Goal: Task Accomplishment & Management: Complete application form

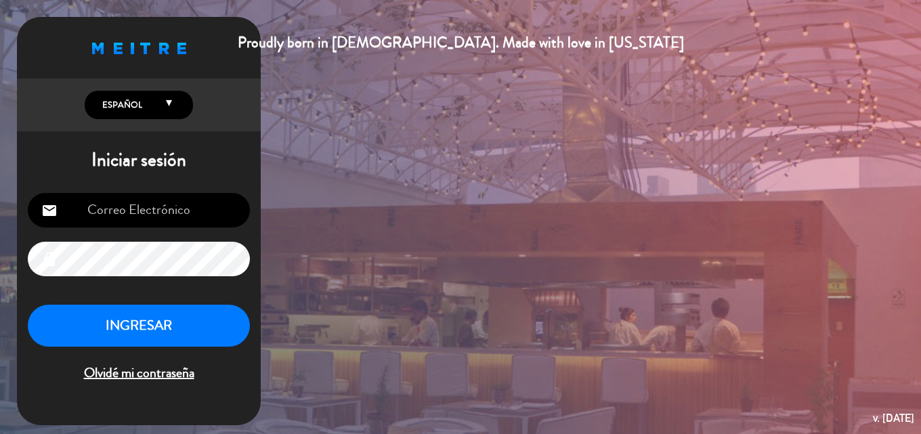
type input "[EMAIL_ADDRESS][DOMAIN_NAME]"
click at [126, 334] on button "INGRESAR" at bounding box center [139, 326] width 222 height 43
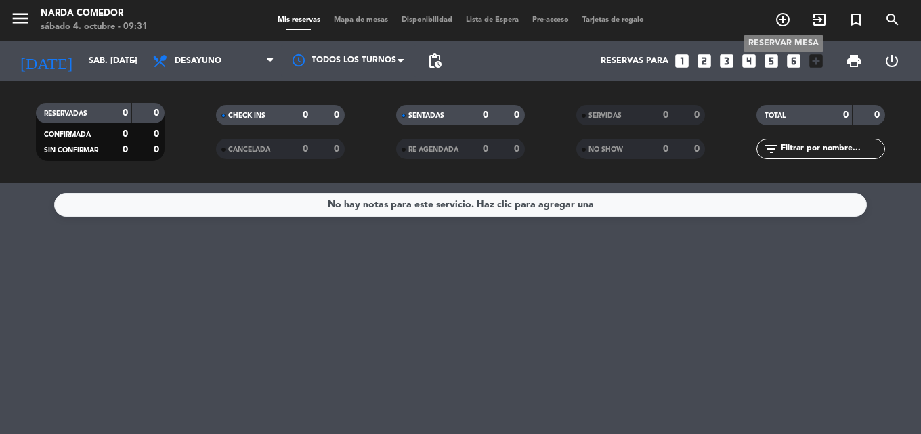
click at [775, 22] on icon "add_circle_outline" at bounding box center [782, 20] width 16 height 16
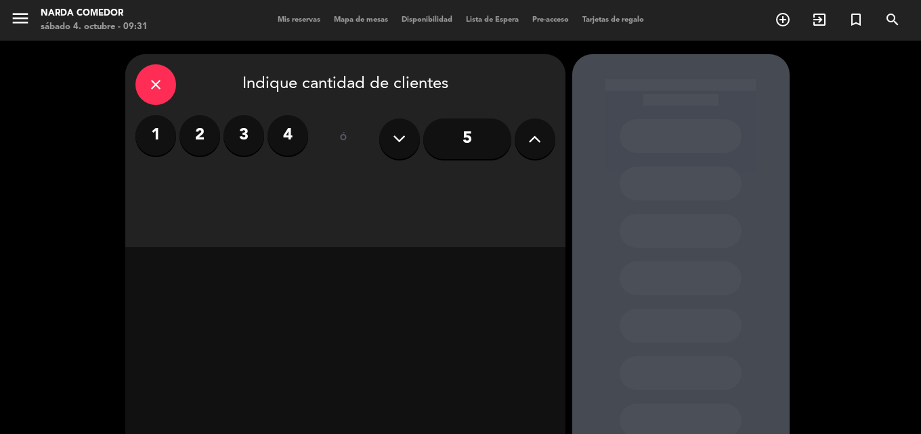
click at [301, 137] on label "4" at bounding box center [287, 135] width 41 height 41
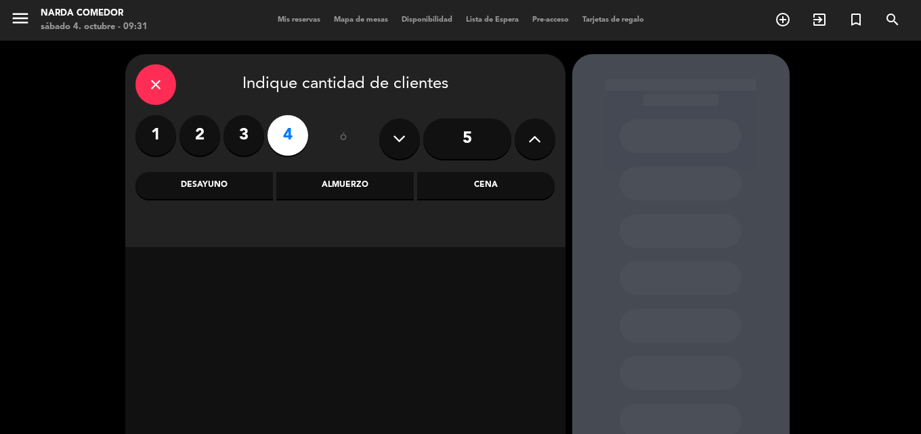
click at [496, 177] on div "Cena" at bounding box center [485, 185] width 137 height 27
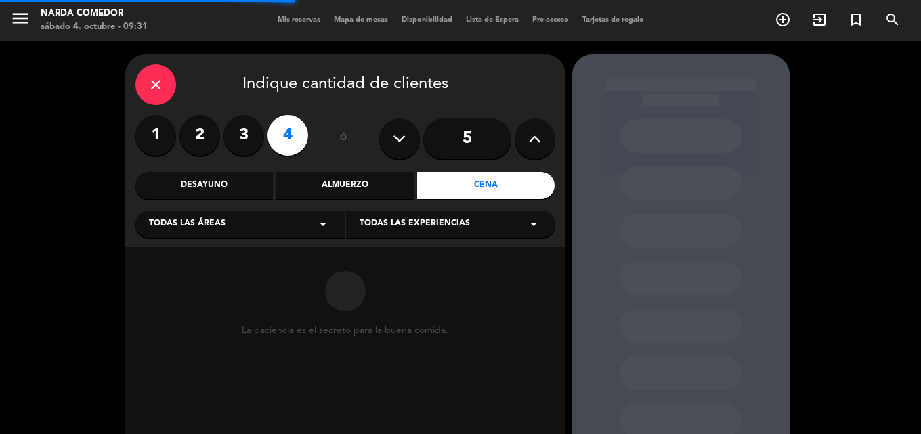
click at [257, 219] on div "Todas las áreas arrow_drop_down" at bounding box center [239, 224] width 209 height 27
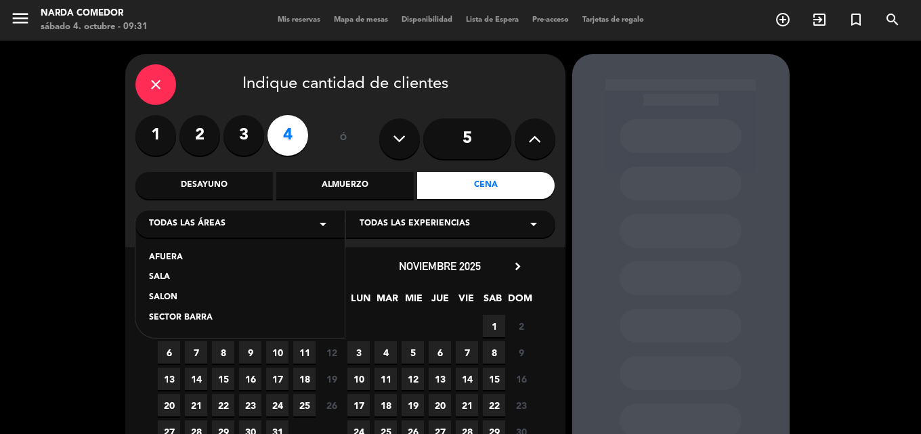
click at [168, 280] on div "SALA" at bounding box center [240, 278] width 182 height 14
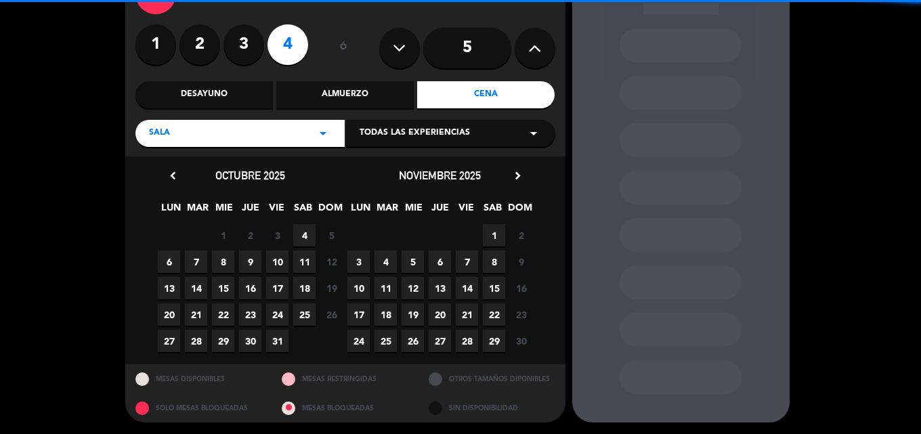
scroll to position [91, 0]
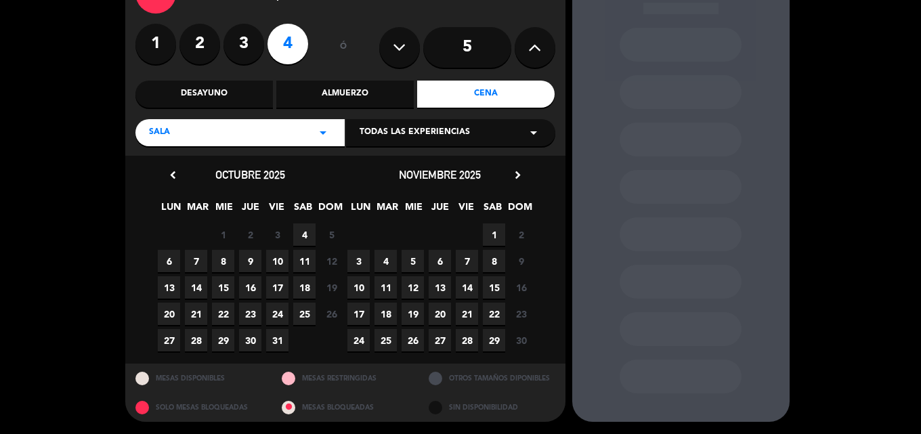
drag, startPoint x: 193, startPoint y: 265, endPoint x: 184, endPoint y: 261, distance: 9.7
click at [192, 265] on span "7" at bounding box center [196, 261] width 22 height 22
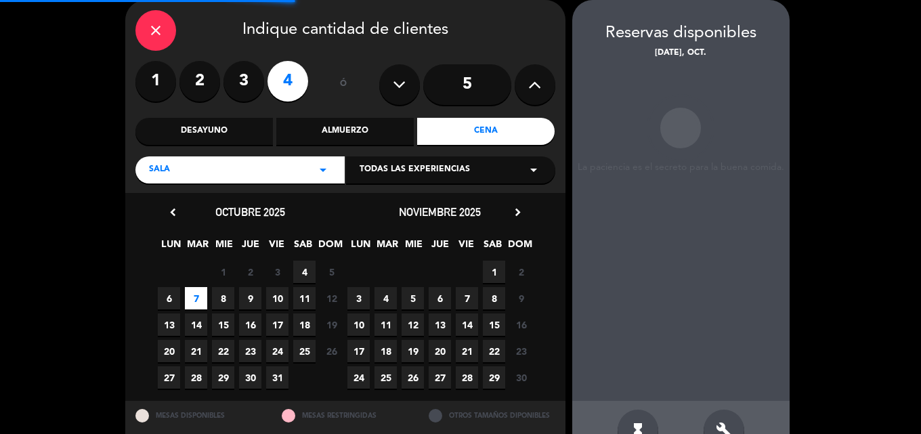
click at [171, 297] on span "6" at bounding box center [169, 298] width 22 height 22
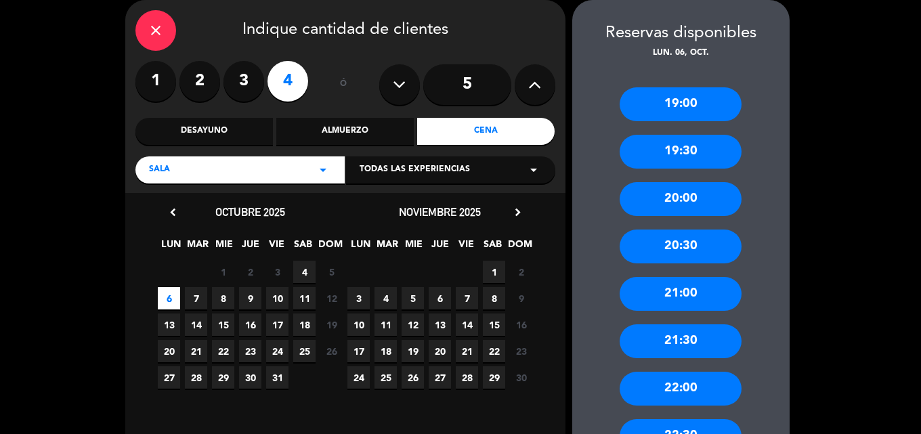
click at [685, 207] on div "20:00" at bounding box center [680, 199] width 122 height 34
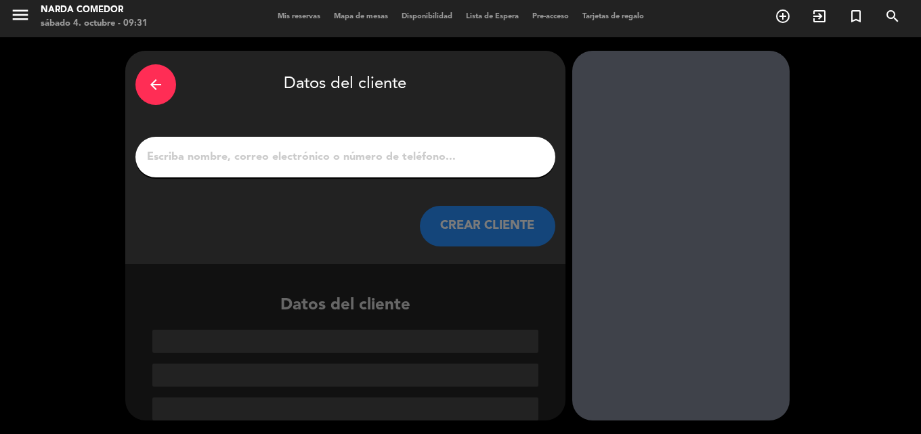
click at [252, 164] on input "1" at bounding box center [345, 157] width 399 height 19
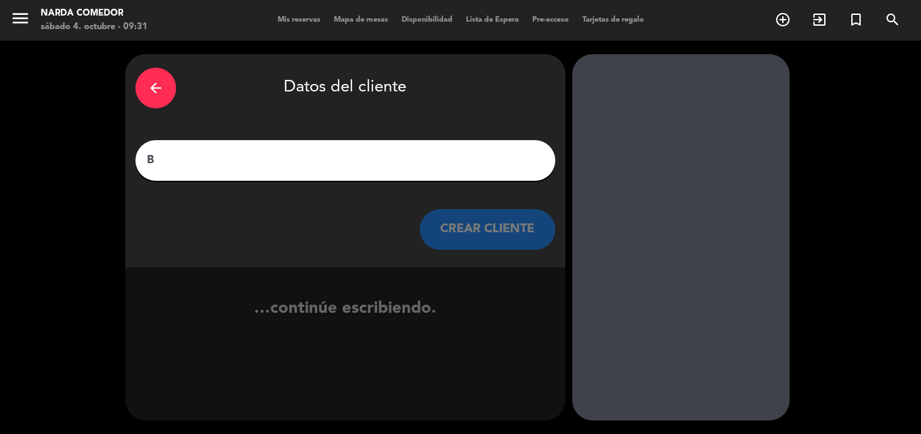
scroll to position [0, 0]
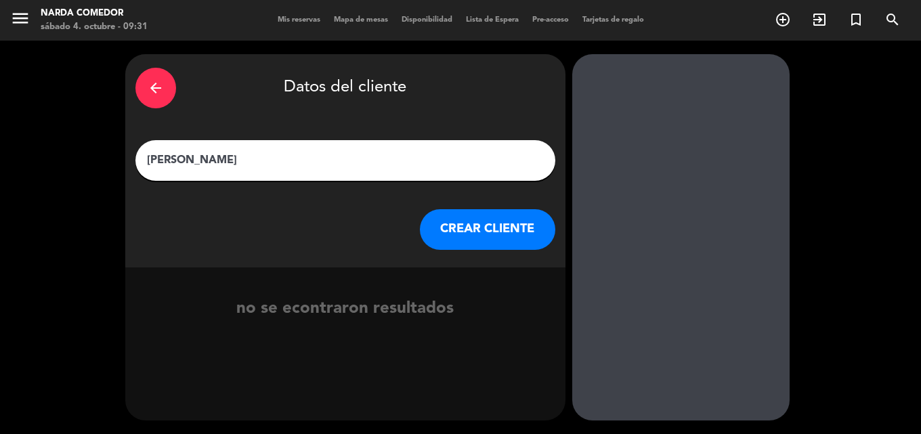
click at [187, 165] on input "[PERSON_NAME]" at bounding box center [345, 160] width 399 height 19
type input "[PERSON_NAME]"
click at [491, 233] on button "CREAR CLIENTE" at bounding box center [487, 229] width 135 height 41
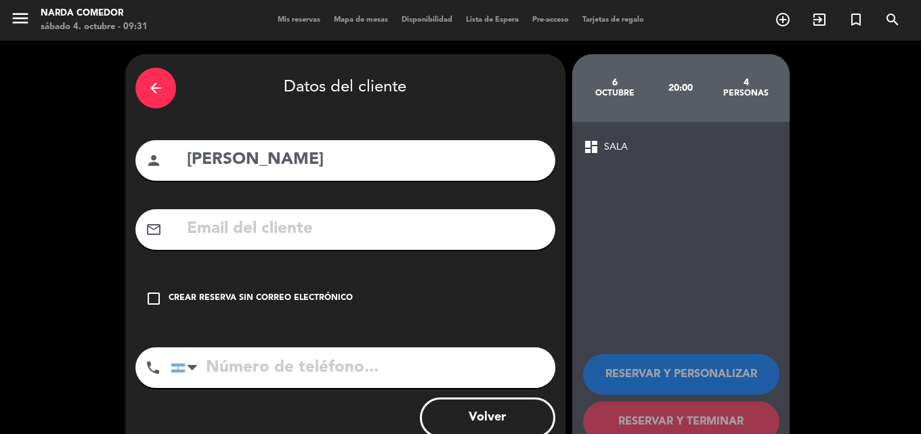
click at [320, 371] on input "tel" at bounding box center [363, 367] width 384 height 41
type input "1141891711"
click at [238, 305] on div "check_box_outline_blank Crear reserva sin correo electrónico" at bounding box center [345, 298] width 420 height 41
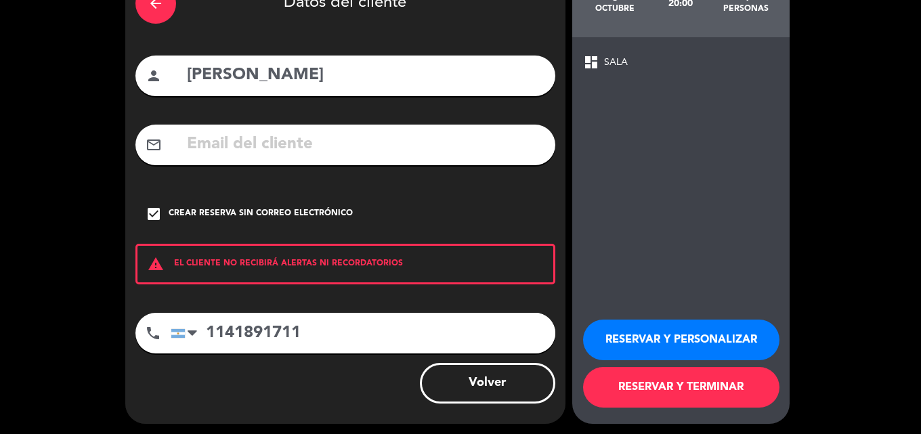
scroll to position [88, 0]
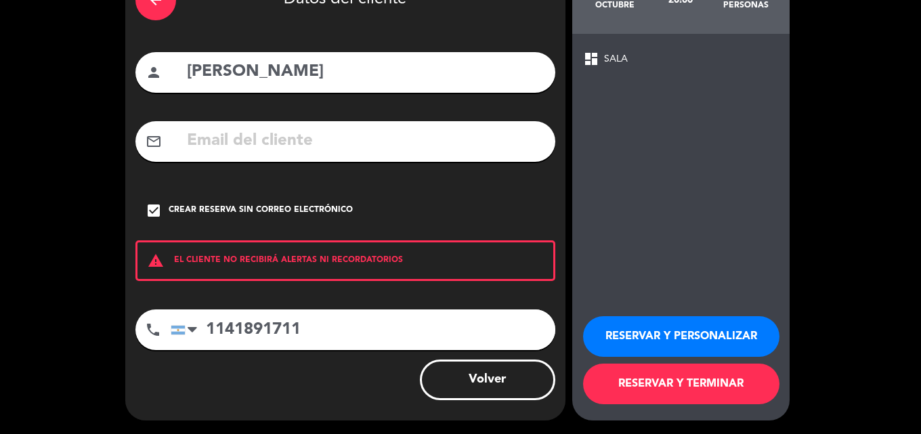
click at [653, 386] on button "RESERVAR Y TERMINAR" at bounding box center [681, 383] width 196 height 41
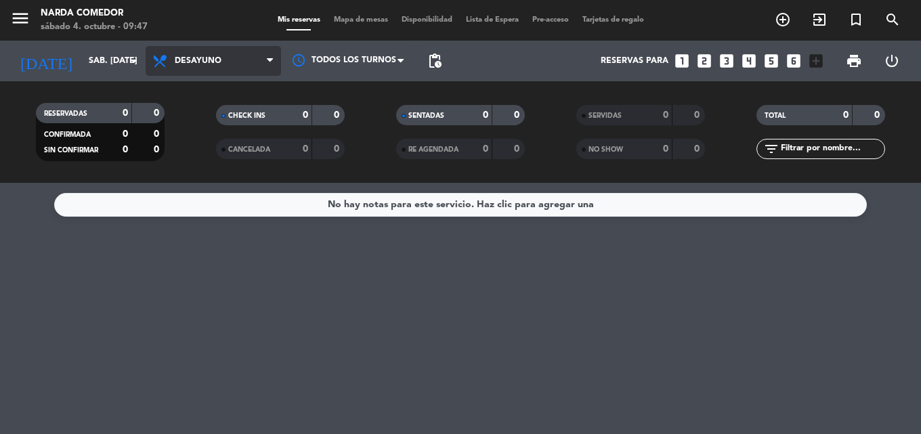
click at [219, 61] on span "Desayuno" at bounding box center [198, 60] width 47 height 9
click at [204, 150] on div "menu [PERSON_NAME] Comedor sábado 4. octubre - 09:47 Mis reservas Mapa de mesas…" at bounding box center [460, 91] width 921 height 183
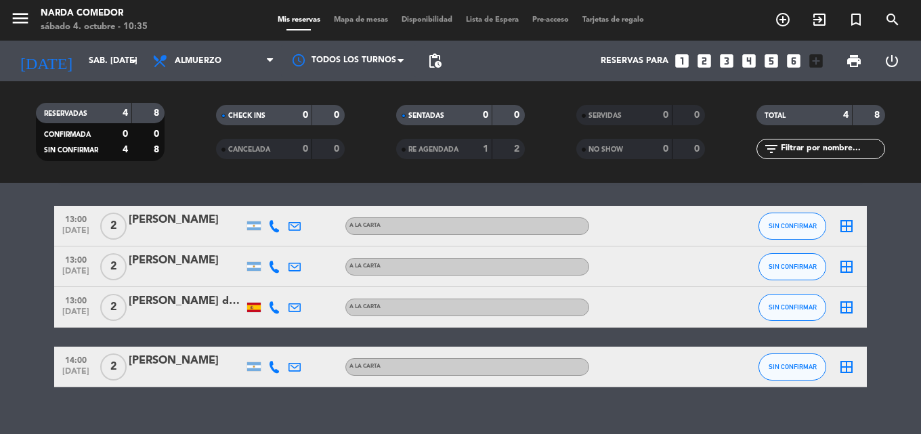
scroll to position [60, 0]
